Goal: Information Seeking & Learning: Learn about a topic

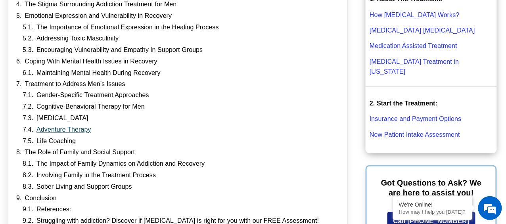
scroll to position [291, 0]
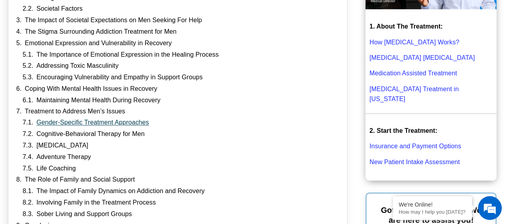
click at [75, 122] on link "Gender-Specific Treatment Approaches" at bounding box center [92, 123] width 113 height 8
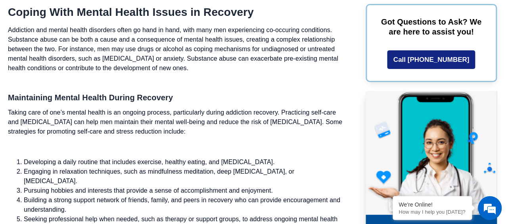
scroll to position [2638, 0]
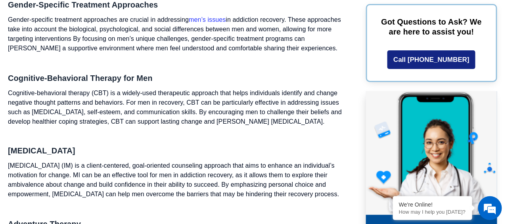
click at [204, 18] on link "men’s issues" at bounding box center [207, 19] width 37 height 7
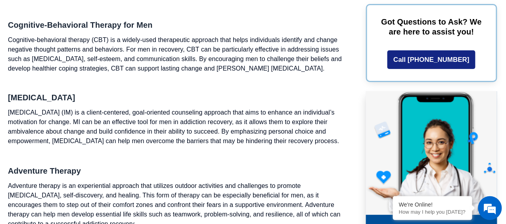
scroll to position [2757, 0]
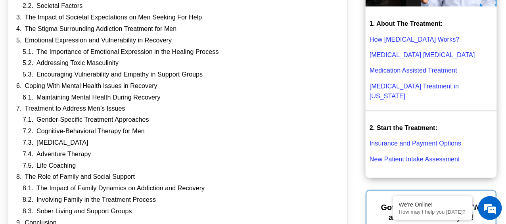
scroll to position [277, 0]
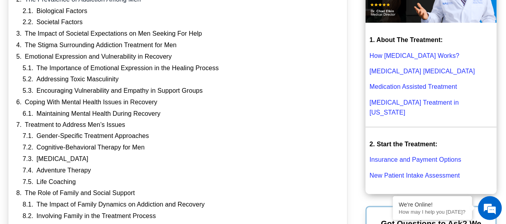
click at [166, 113] on div "Maintaining Mental Health During Recovery" at bounding box center [181, 114] width 317 height 8
drag, startPoint x: 170, startPoint y: 115, endPoint x: 156, endPoint y: 113, distance: 14.0
click at [169, 115] on div "Maintaining Mental Health During Recovery" at bounding box center [181, 114] width 317 height 8
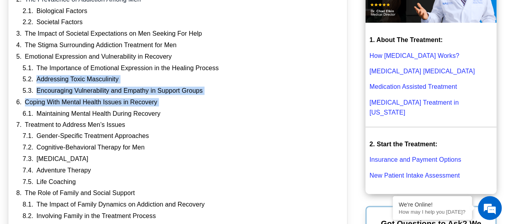
drag, startPoint x: 167, startPoint y: 113, endPoint x: 8, endPoint y: 78, distance: 163.3
click at [8, 78] on div "Table of Contents Importance of Addressing These Issues for a Successful Recove…" at bounding box center [178, 136] width 340 height 374
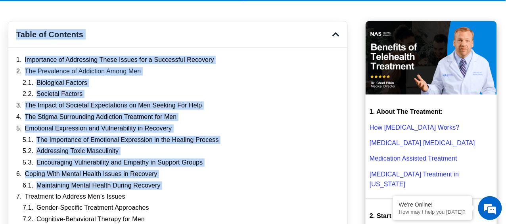
scroll to position [187, 0]
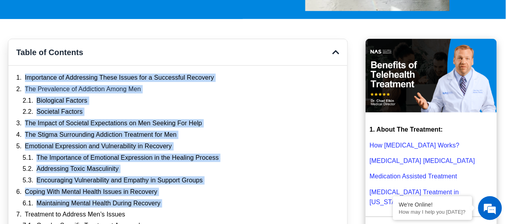
drag, startPoint x: 137, startPoint y: 127, endPoint x: 18, endPoint y: 77, distance: 128.8
copy ol "Importance of Addressing These Issues for a Successful Recovery The Prevalence …"
